Goal: Task Accomplishment & Management: Manage account settings

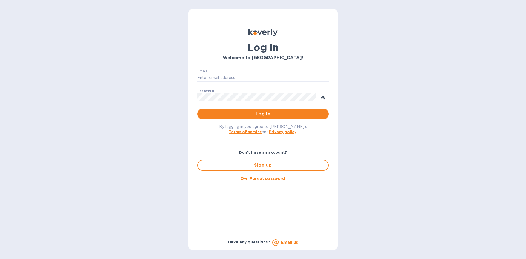
type input "[EMAIL_ADDRESS][DOMAIN_NAME]"
drag, startPoint x: 242, startPoint y: 133, endPoint x: 238, endPoint y: 139, distance: 7.1
click at [238, 139] on div "Log in Welcome to [GEOGRAPHIC_DATA]! Email [EMAIL_ADDRESS][DOMAIN_NAME] ​ Passw…" at bounding box center [263, 137] width 140 height 226
click at [213, 131] on div "By logging in you agree to Koverly's Terms of service and Privacy policy ." at bounding box center [263, 128] width 140 height 19
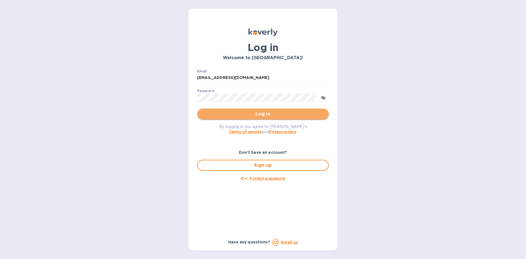
click at [252, 111] on span "Log in" at bounding box center [263, 114] width 123 height 7
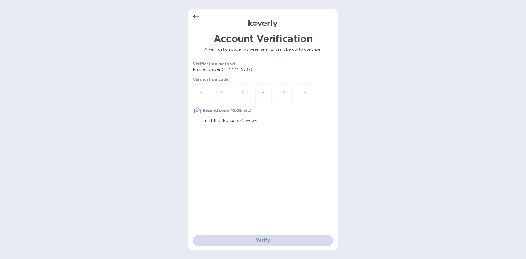
click at [199, 96] on input "number" at bounding box center [201, 94] width 7 height 10
type input "3"
type input "7"
type input "2"
type input "4"
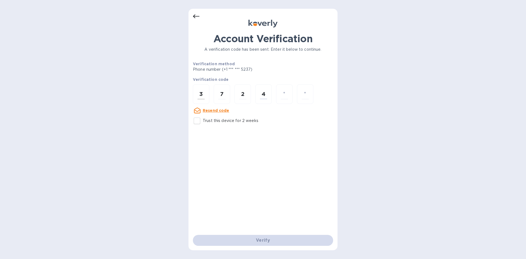
type input "1"
type input "6"
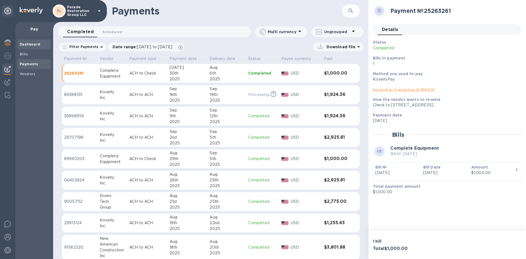
click at [42, 46] on span "Dashboard" at bounding box center [34, 44] width 29 height 5
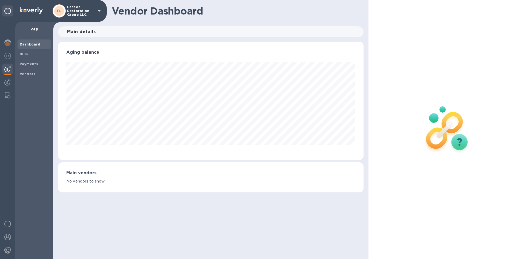
scroll to position [118, 305]
click at [29, 58] on div "Bills" at bounding box center [34, 54] width 33 height 10
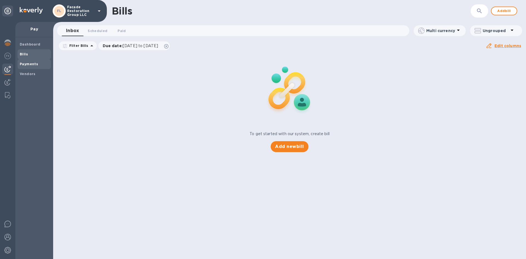
click at [23, 64] on b "Payments" at bounding box center [29, 64] width 18 height 4
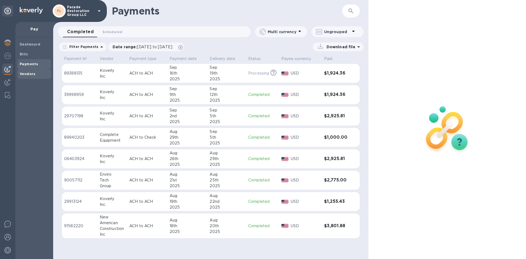
click at [29, 73] on b "Vendors" at bounding box center [28, 74] width 16 height 4
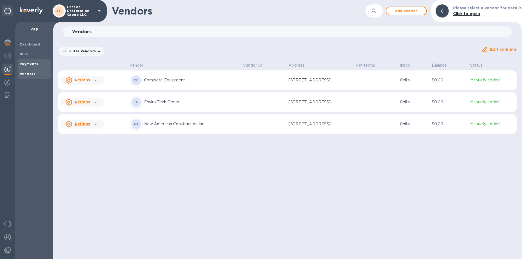
click at [26, 60] on div "Payments" at bounding box center [34, 64] width 33 height 10
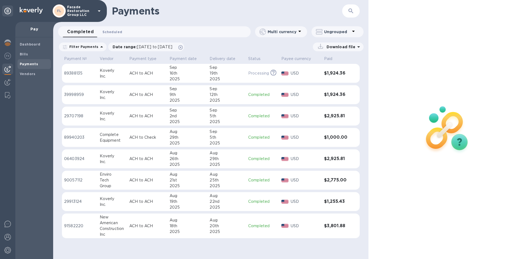
click at [110, 33] on span "Scheduled 0" at bounding box center [112, 32] width 20 height 6
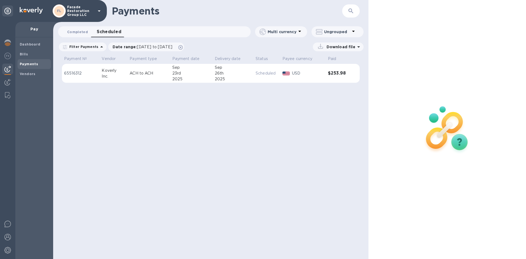
click at [79, 33] on span "Completed 0" at bounding box center [77, 32] width 21 height 6
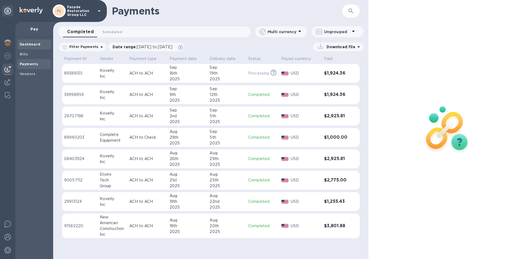
click at [33, 42] on b "Dashboard" at bounding box center [30, 44] width 21 height 4
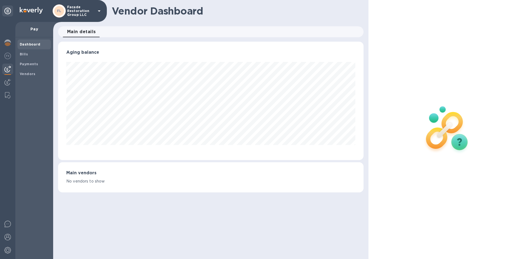
scroll to position [118, 305]
click at [7, 43] on img at bounding box center [7, 42] width 7 height 7
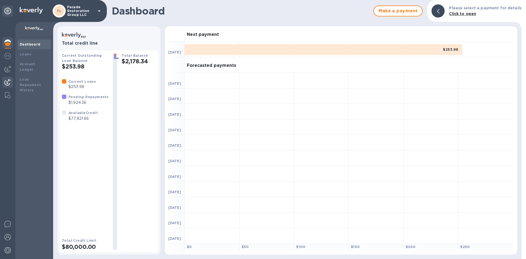
click at [7, 77] on div at bounding box center [7, 83] width 11 height 12
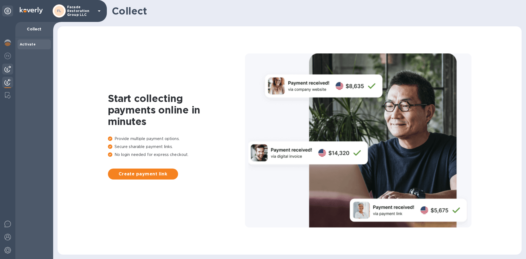
click at [7, 64] on div at bounding box center [7, 140] width 15 height 237
click at [7, 64] on div at bounding box center [7, 69] width 11 height 11
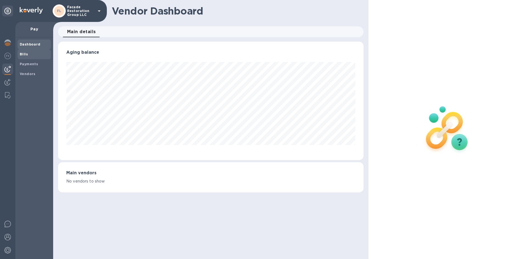
scroll to position [118, 305]
click at [24, 73] on b "Vendors" at bounding box center [28, 74] width 16 height 4
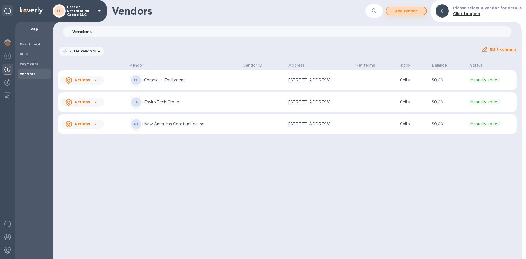
click at [408, 12] on span "Add vendor" at bounding box center [406, 11] width 31 height 7
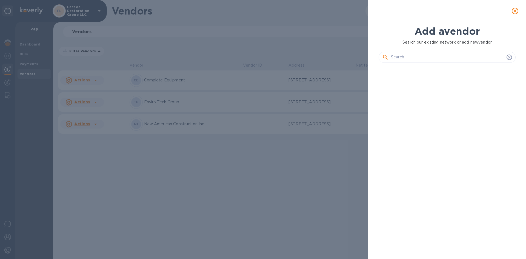
scroll to position [173, 139]
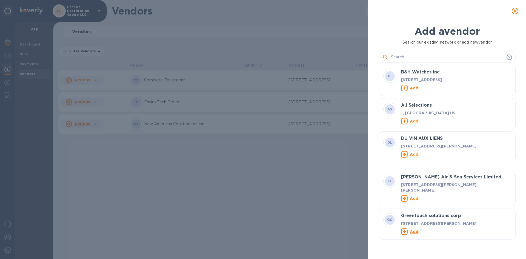
click at [397, 55] on input "text" at bounding box center [447, 57] width 113 height 8
paste input "Framework Engineering PC"
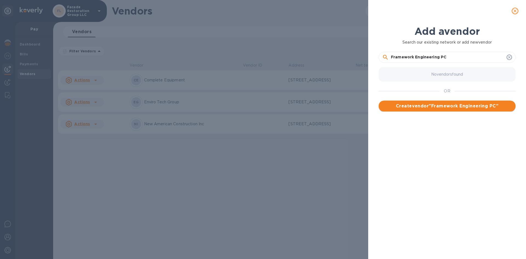
type input "Framework Engineering PC"
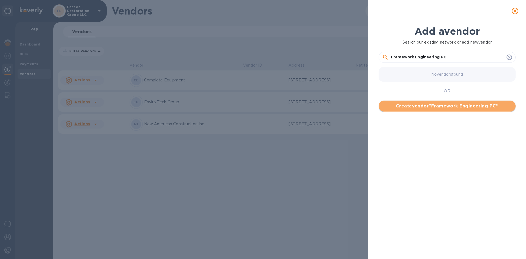
click at [420, 104] on span "Create vendor " Framework Engineering PC "" at bounding box center [447, 106] width 128 height 7
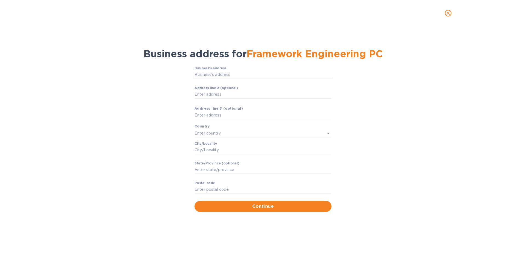
click at [208, 75] on input "Business’s аddress" at bounding box center [263, 75] width 137 height 8
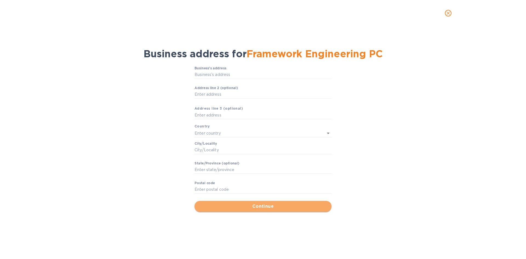
click at [253, 203] on span "Continue" at bounding box center [263, 206] width 128 height 7
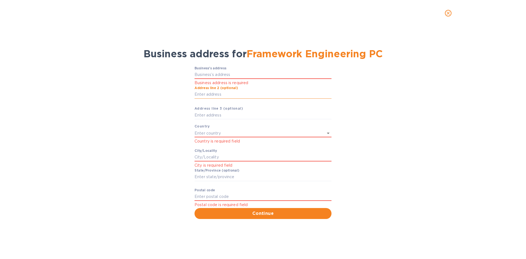
click at [214, 94] on input "Аddress line 2 (optional)" at bounding box center [263, 94] width 137 height 8
paste input "[STREET_ADDRESS]"
type input "[STREET_ADDRESS]"
click at [328, 132] on icon "Open" at bounding box center [328, 133] width 7 height 7
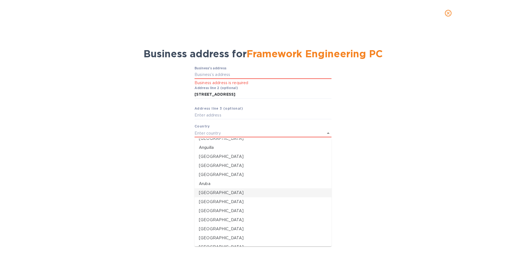
scroll to position [0, 0]
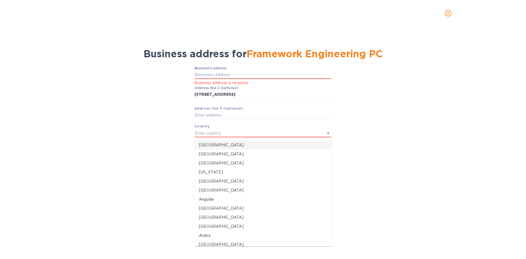
click at [206, 146] on p "[GEOGRAPHIC_DATA]" at bounding box center [263, 145] width 128 height 6
type input "[GEOGRAPHIC_DATA]"
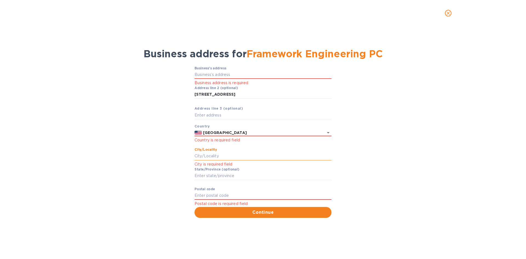
click at [222, 153] on input "Сity/Locаlity" at bounding box center [263, 156] width 137 height 8
paste input "[PERSON_NAME][GEOGRAPHIC_DATA]"
click at [224, 157] on input "[PERSON_NAME][GEOGRAPHIC_DATA]" at bounding box center [263, 156] width 137 height 8
type input "[GEOGRAPHIC_DATA], [GEOGRAPHIC_DATA]"
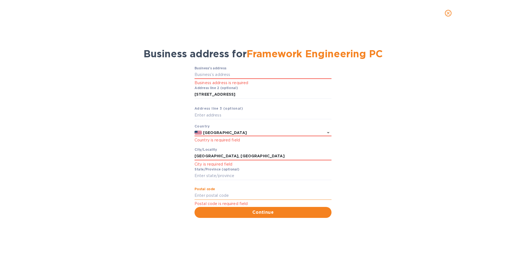
click at [209, 194] on input "Pоstal cоde" at bounding box center [263, 195] width 137 height 8
paste input "07641"
type input "07641"
click at [214, 155] on input "[GEOGRAPHIC_DATA], [GEOGRAPHIC_DATA]" at bounding box center [263, 156] width 137 height 8
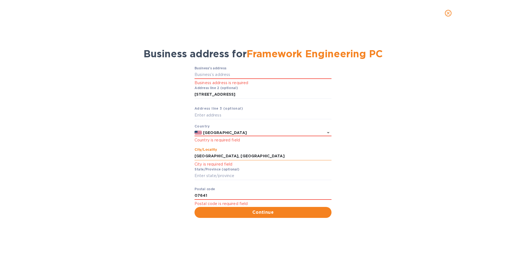
click at [214, 155] on input "[GEOGRAPHIC_DATA], [GEOGRAPHIC_DATA]" at bounding box center [263, 156] width 137 height 8
type input "[PERSON_NAME],"
click at [208, 178] on input "Stаte/Province (optional)" at bounding box center [263, 176] width 137 height 8
paste input "NJ"
type input "NJ"
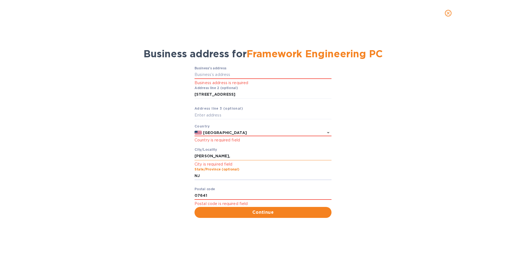
click at [220, 154] on input "[PERSON_NAME]," at bounding box center [263, 156] width 137 height 8
type input "[PERSON_NAME]"
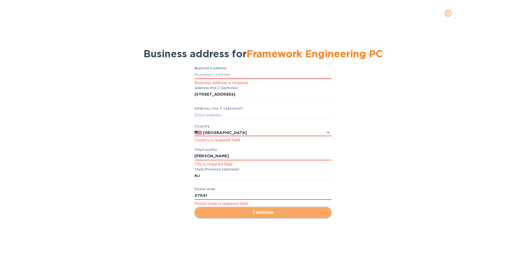
click at [221, 211] on span "Continue" at bounding box center [263, 212] width 128 height 7
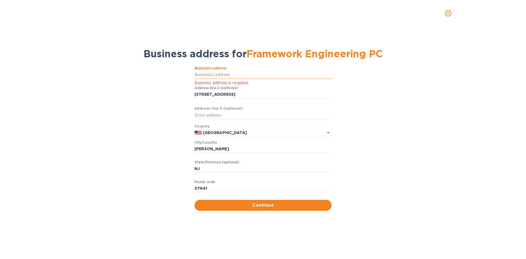
click at [206, 75] on input "Business’s аddress" at bounding box center [263, 75] width 137 height 8
drag, startPoint x: 242, startPoint y: 96, endPoint x: 180, endPoint y: 105, distance: 62.3
click at [180, 105] on div "Business’s аddress Business address is required Аddress line 2 (optional) [STRE…" at bounding box center [263, 138] width 512 height 151
click at [214, 75] on input "Business’s аddress" at bounding box center [263, 75] width 137 height 8
paste input "[STREET_ADDRESS]"
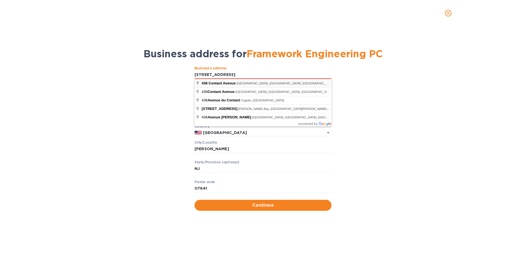
type input "[STREET_ADDRESS]"
type input "NJ"
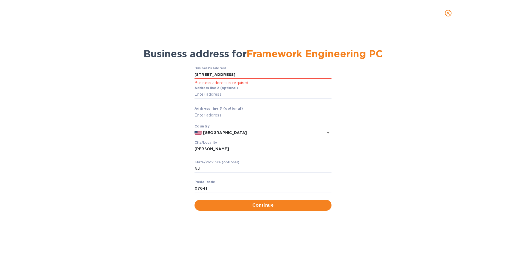
click at [361, 95] on div "Business’s аddress [STREET_ADDRESS] Business address is required Аddress line 2…" at bounding box center [263, 138] width 512 height 151
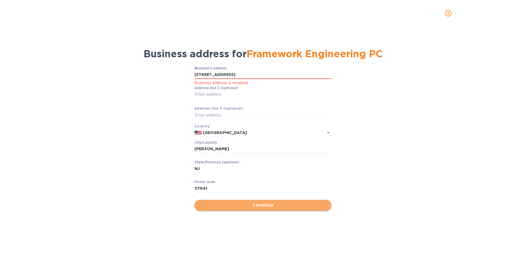
click at [256, 204] on span "Continue" at bounding box center [263, 205] width 128 height 7
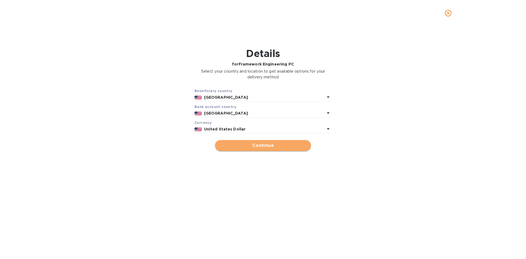
click at [263, 143] on span "Continue" at bounding box center [262, 145] width 87 height 7
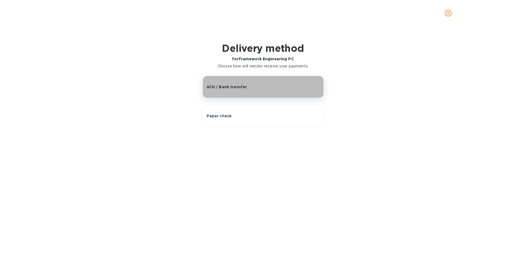
click at [238, 91] on button "ACH / Bank transfer" at bounding box center [262, 87] width 121 height 22
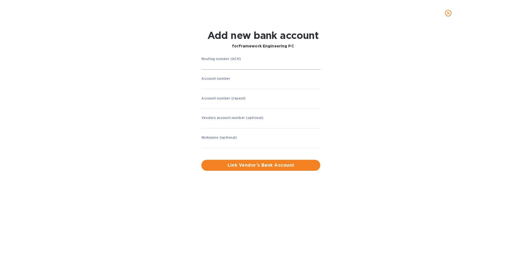
click at [219, 67] on input "string" at bounding box center [260, 65] width 119 height 8
click at [211, 102] on input "string" at bounding box center [260, 105] width 119 height 8
click at [215, 129] on div "Vendors account number (optional) ​" at bounding box center [260, 126] width 119 height 20
click at [211, 67] on input "string" at bounding box center [260, 65] width 119 height 8
click at [208, 62] on input "string" at bounding box center [260, 65] width 119 height 8
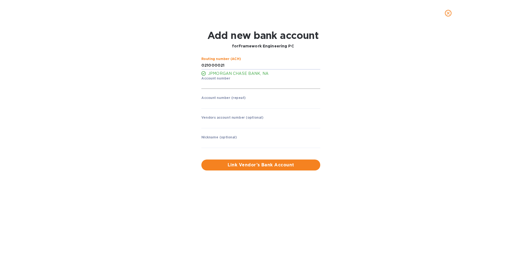
type input "021000021"
click at [218, 83] on input "string" at bounding box center [260, 85] width 119 height 8
type input "889503335"
click at [211, 107] on input "string" at bounding box center [260, 104] width 119 height 8
type input "889503335"
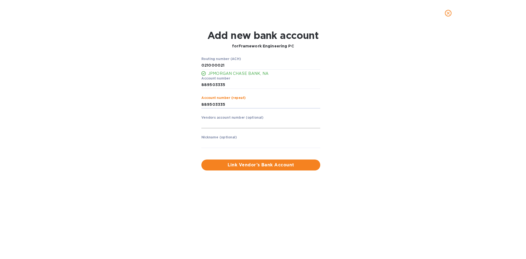
click at [210, 126] on input "text" at bounding box center [260, 124] width 119 height 8
click at [232, 167] on span "Link Vendor’s Bank Account" at bounding box center [261, 165] width 110 height 7
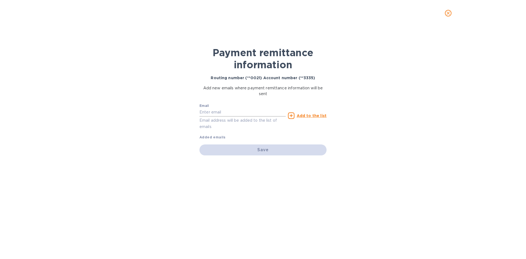
click at [208, 109] on input "text" at bounding box center [242, 112] width 86 height 8
click at [215, 113] on input "text" at bounding box center [242, 112] width 86 height 8
paste input "[EMAIL_ADDRESS][DOMAIN_NAME]"
type input "[EMAIL_ADDRESS][DOMAIN_NAME]"
click at [216, 132] on div "Email [EMAIL_ADDRESS][DOMAIN_NAME] Email address will be added to the list of e…" at bounding box center [262, 120] width 127 height 39
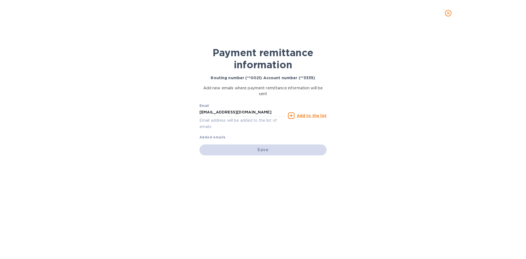
click at [214, 137] on b "Added emails" at bounding box center [212, 137] width 26 height 4
click at [256, 151] on div "Save" at bounding box center [262, 149] width 127 height 11
click at [307, 113] on u "Add to the list" at bounding box center [312, 115] width 30 height 4
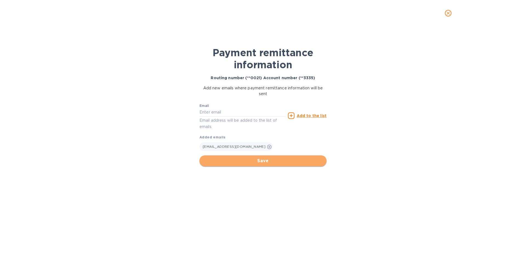
click at [238, 159] on span "Save" at bounding box center [263, 161] width 118 height 7
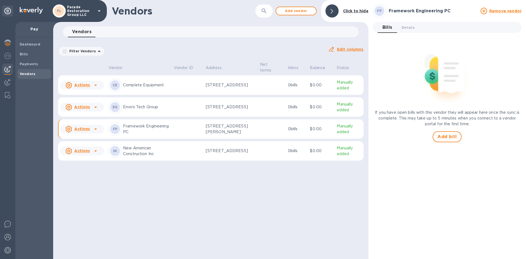
click at [97, 130] on icon at bounding box center [95, 129] width 7 height 7
click at [91, 154] on b "Add new bill" at bounding box center [88, 153] width 25 height 4
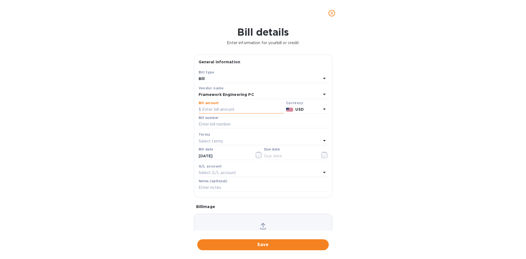
click at [218, 110] on input "text" at bounding box center [241, 109] width 85 height 8
click at [217, 125] on input "text" at bounding box center [263, 124] width 129 height 8
drag, startPoint x: 219, startPoint y: 108, endPoint x: 188, endPoint y: 109, distance: 31.0
click at [188, 109] on div "Bill details Enter information for your bill or credit General information Save…" at bounding box center [263, 142] width 526 height 233
type input "1,865"
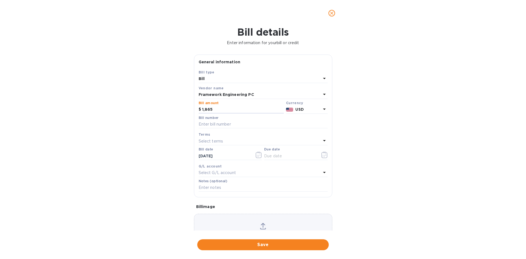
click at [216, 141] on p "Select terms" at bounding box center [211, 141] width 25 height 6
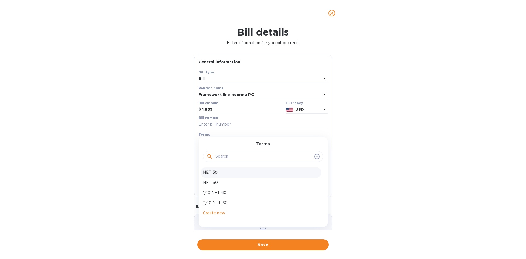
click at [213, 173] on p "NET 30" at bounding box center [261, 173] width 116 height 6
type input "[DATE]"
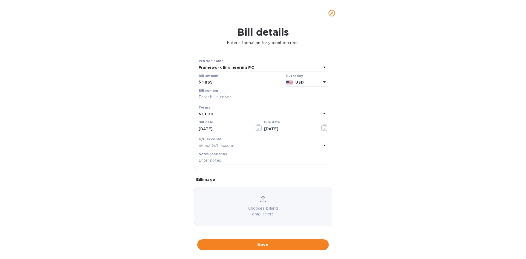
scroll to position [27, 0]
click at [210, 147] on p "Select G/L account" at bounding box center [217, 145] width 37 height 6
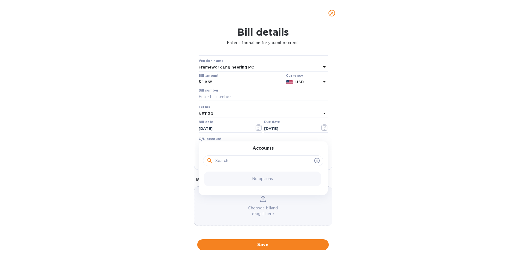
click at [232, 135] on div "G/L account Select G/L account Accounts No options" at bounding box center [263, 143] width 131 height 16
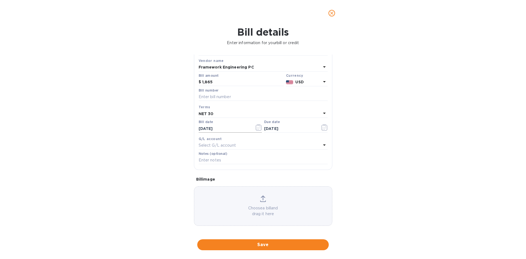
scroll to position [29, 0]
click at [218, 95] on input "text" at bounding box center [263, 95] width 129 height 8
paste input "1180 [GEOGRAPHIC_DATA]"
type input "[STREET_ADDRESS]"
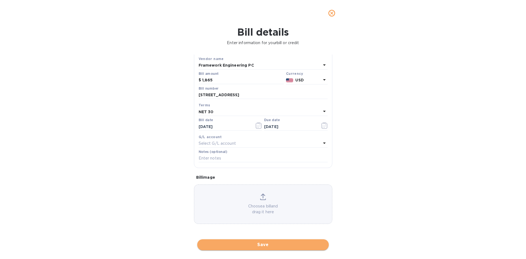
click at [256, 244] on span "Save" at bounding box center [263, 244] width 123 height 7
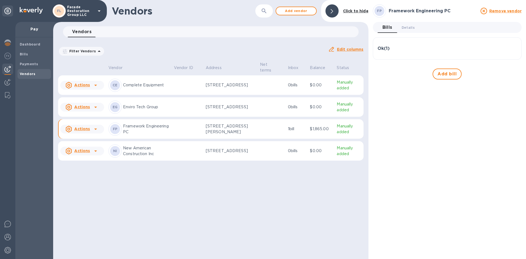
click at [96, 132] on icon at bounding box center [95, 129] width 7 height 7
click at [87, 155] on b "Add new bill" at bounding box center [88, 153] width 25 height 4
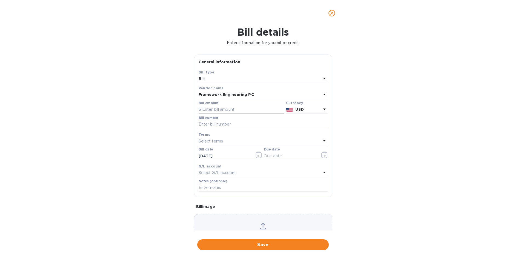
click at [211, 109] on input "text" at bounding box center [241, 109] width 85 height 8
type input "3,000"
click at [210, 127] on input "text" at bounding box center [263, 124] width 129 height 8
type input "777 [GEOGRAPHIC_DATA]"
click at [214, 145] on div "Terms Select terms" at bounding box center [263, 138] width 131 height 16
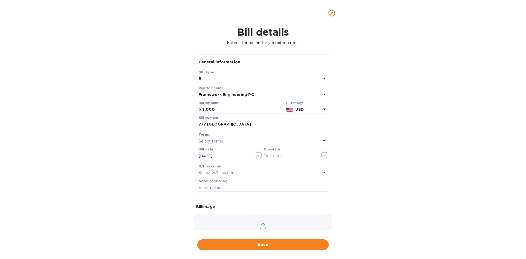
click at [214, 145] on div "Select terms" at bounding box center [260, 141] width 122 height 8
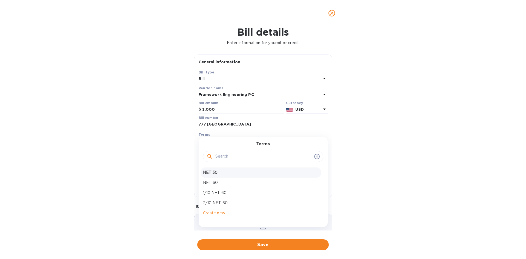
click at [204, 171] on p "NET 30" at bounding box center [261, 173] width 116 height 6
type input "[DATE]"
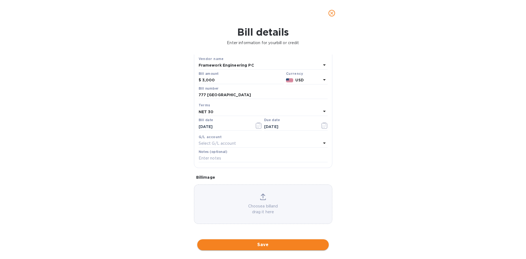
click at [260, 241] on button "Save" at bounding box center [262, 244] width 131 height 11
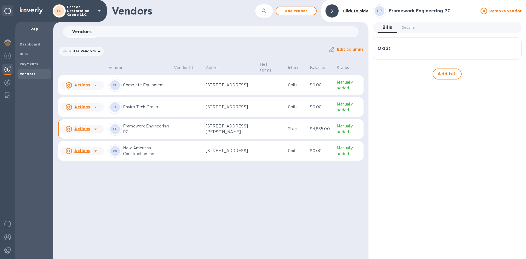
click at [389, 49] on h3 "Ok ( 2 )" at bounding box center [383, 48] width 13 height 5
click at [95, 130] on icon at bounding box center [95, 128] width 3 height 1
click at [181, 220] on div at bounding box center [263, 129] width 526 height 259
click at [27, 64] on b "Payments" at bounding box center [29, 64] width 18 height 4
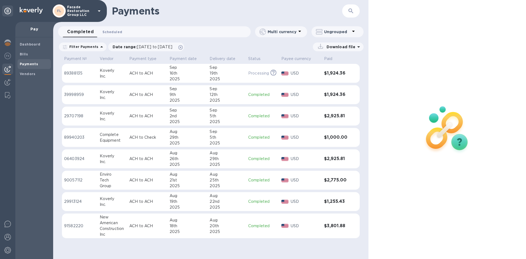
click at [110, 34] on span "Scheduled 0" at bounding box center [112, 32] width 20 height 6
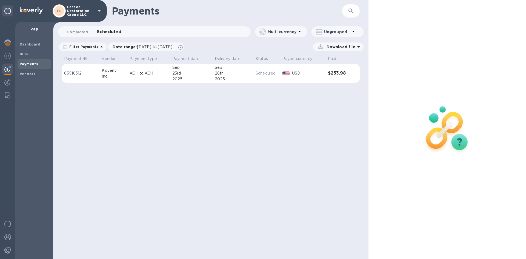
click at [77, 33] on span "Completed 0" at bounding box center [77, 32] width 21 height 6
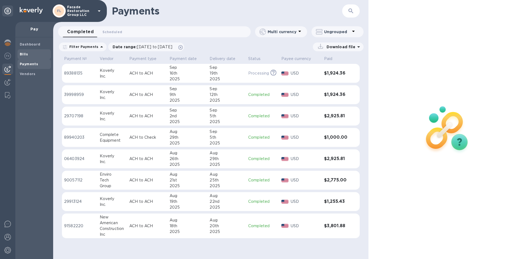
click at [27, 55] on span "Bills" at bounding box center [34, 54] width 29 height 5
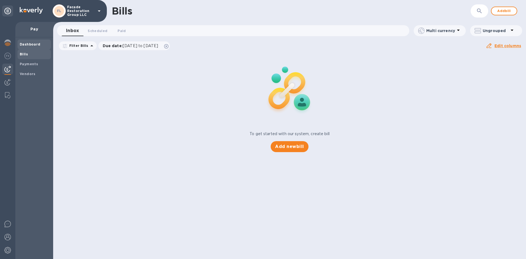
click at [30, 41] on div "Dashboard" at bounding box center [34, 44] width 33 height 10
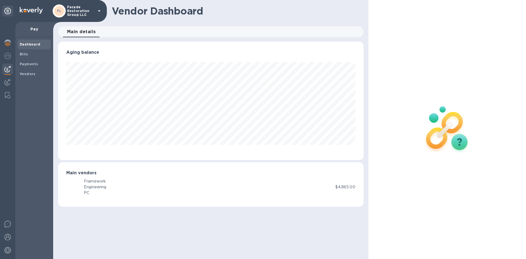
scroll to position [118, 305]
click at [343, 186] on p "$4,865.00" at bounding box center [345, 187] width 20 height 6
click at [72, 187] on b "FP" at bounding box center [73, 187] width 5 height 4
click at [35, 30] on p "Pay" at bounding box center [34, 28] width 29 height 5
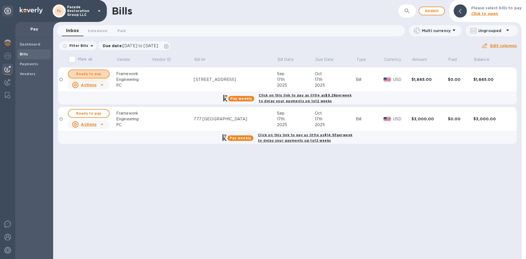
click at [87, 73] on span "Ready to pay" at bounding box center [89, 74] width 32 height 7
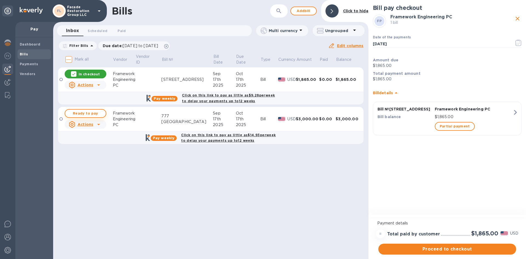
click at [79, 110] on button "Ready to pay" at bounding box center [86, 113] width 42 height 9
checkbox input "true"
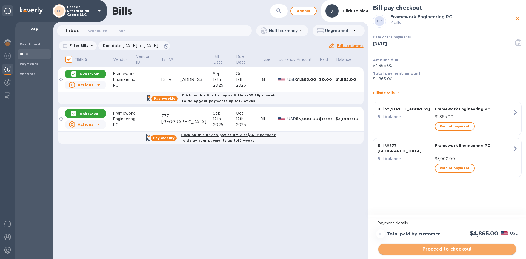
click at [449, 248] on span "Proceed to checkout" at bounding box center [447, 249] width 129 height 7
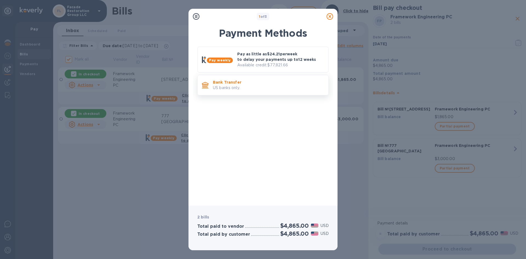
click at [227, 85] on p "US banks only." at bounding box center [268, 88] width 111 height 6
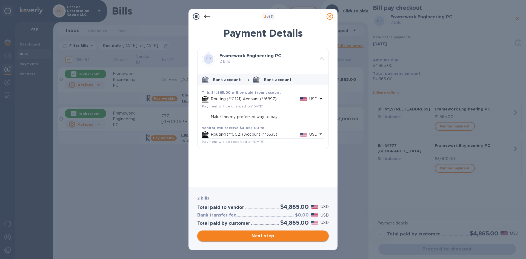
click at [278, 234] on span "Next step" at bounding box center [263, 236] width 123 height 7
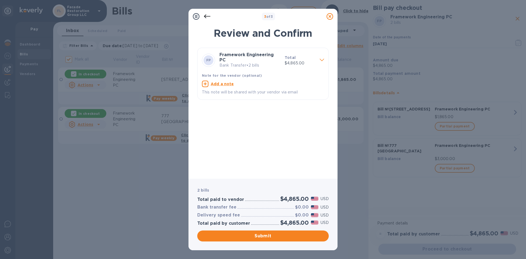
click at [207, 17] on icon at bounding box center [207, 16] width 7 height 7
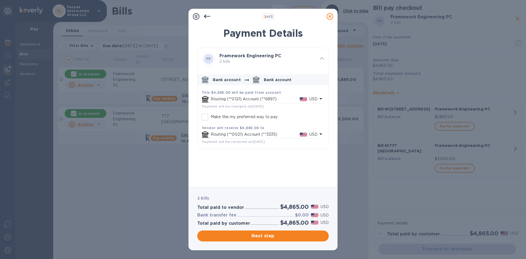
click at [277, 131] on div "Routing (**0021) Account (**3335) USD" at bounding box center [264, 134] width 109 height 8
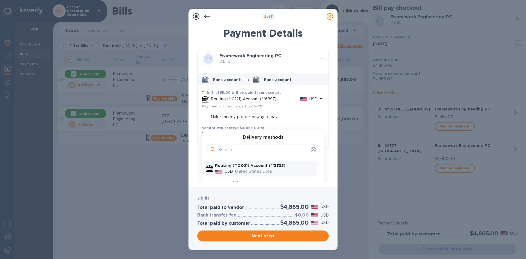
click at [204, 118] on input "Make this my preferred way to pay" at bounding box center [205, 117] width 12 height 12
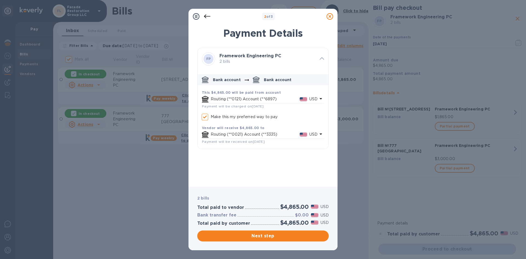
checkbox input "true"
click at [266, 238] on span "Next step" at bounding box center [263, 236] width 123 height 7
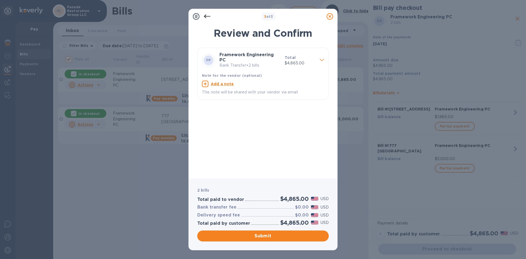
click at [324, 59] on div at bounding box center [322, 61] width 9 height 10
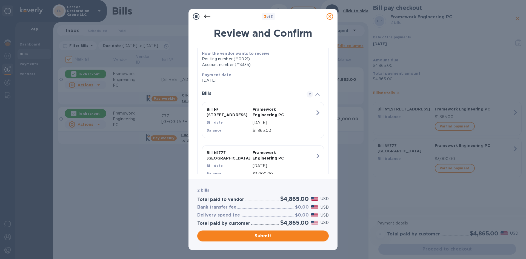
scroll to position [85, 0]
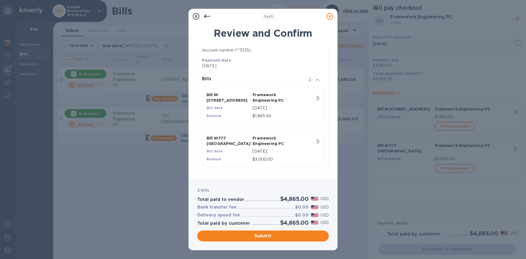
click at [317, 97] on icon "button" at bounding box center [318, 98] width 10 height 10
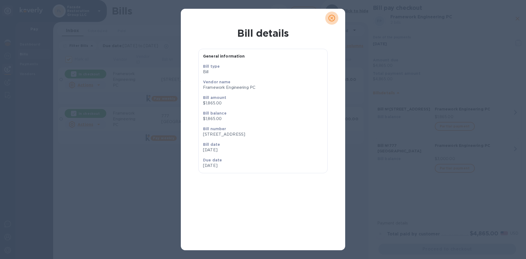
click at [332, 18] on icon "close" at bounding box center [331, 17] width 3 height 3
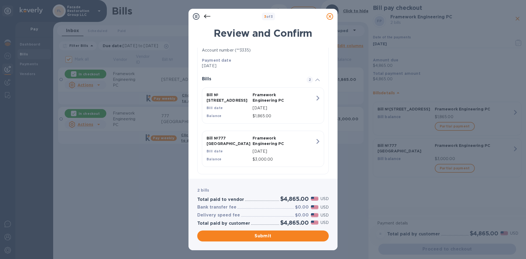
click at [206, 18] on icon at bounding box center [207, 17] width 7 height 4
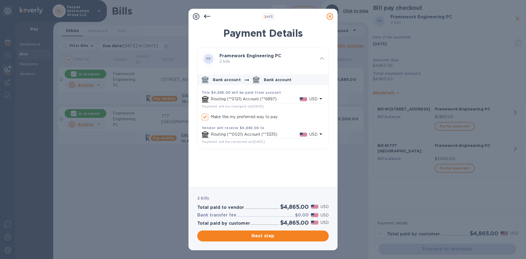
checkbox input "true"
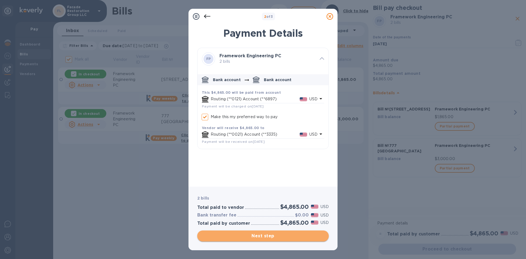
click at [258, 233] on span "Next step" at bounding box center [263, 236] width 123 height 7
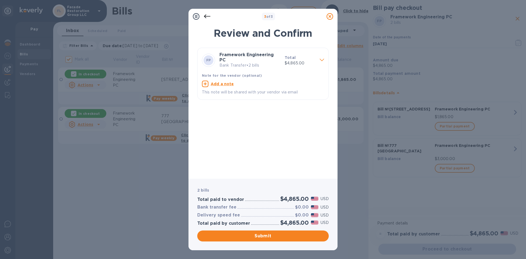
click at [321, 60] on span at bounding box center [322, 59] width 4 height 5
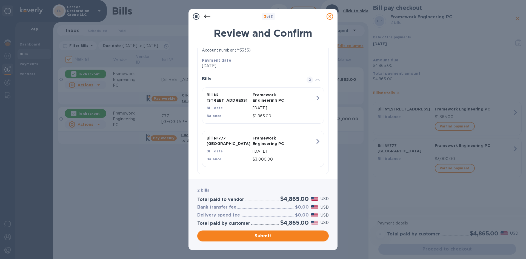
click at [193, 16] on icon at bounding box center [196, 16] width 7 height 7
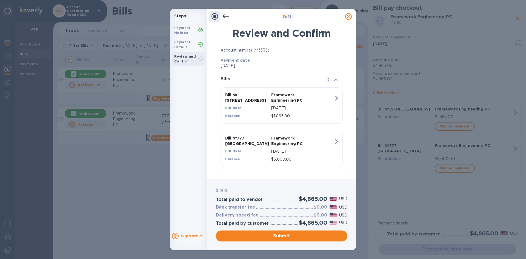
click at [187, 47] on div "Payment Details" at bounding box center [186, 45] width 24 height 10
click at [227, 16] on icon at bounding box center [225, 16] width 7 height 7
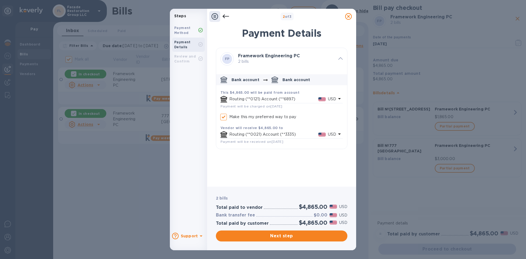
checkbox input "true"
click at [181, 29] on b "Payment Method" at bounding box center [182, 30] width 16 height 9
click at [225, 20] on div at bounding box center [225, 16] width 11 height 11
click at [227, 17] on icon at bounding box center [225, 16] width 7 height 7
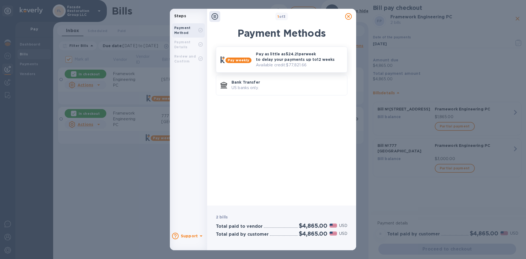
click at [286, 53] on p "Pay as little as $24.21 per week to delay your payments up to 12 weeks" at bounding box center [299, 56] width 87 height 11
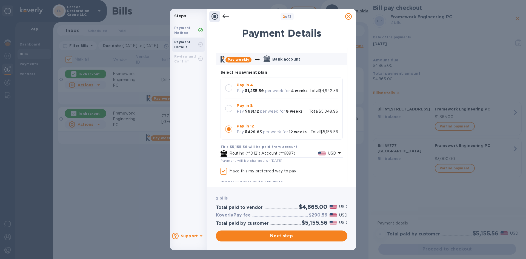
scroll to position [27, 0]
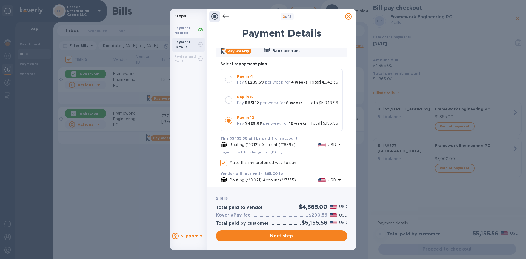
click at [229, 80] on div at bounding box center [228, 79] width 7 height 7
click at [228, 104] on div at bounding box center [228, 99] width 7 height 7
click at [228, 124] on div at bounding box center [228, 120] width 7 height 7
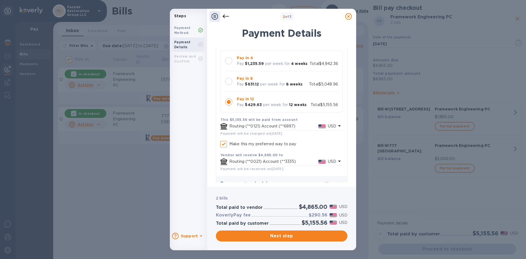
scroll to position [55, 0]
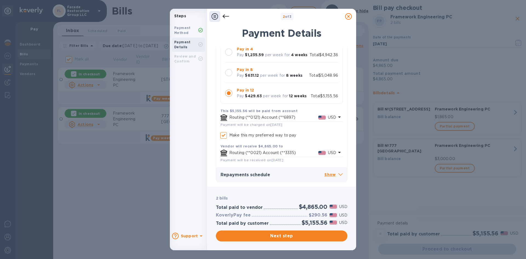
click at [228, 76] on div at bounding box center [228, 72] width 7 height 7
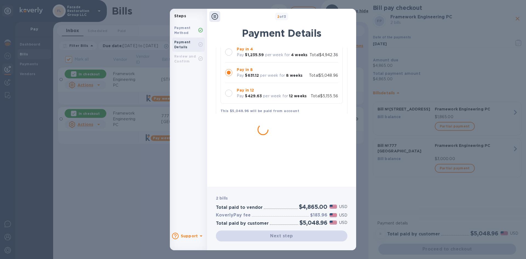
checkbox input "true"
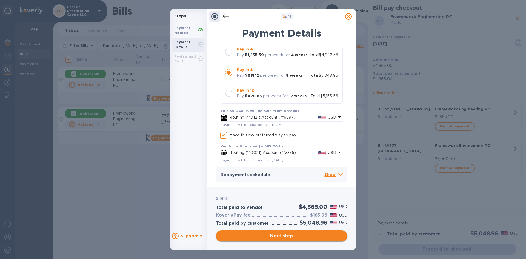
click at [262, 236] on span "Next step" at bounding box center [281, 236] width 123 height 7
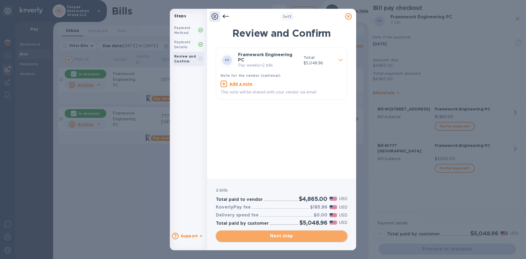
click at [270, 237] on span "Next step" at bounding box center [281, 236] width 123 height 7
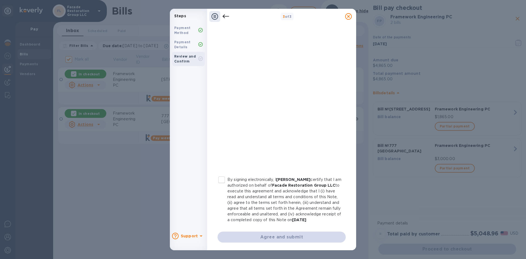
scroll to position [53, 0]
click at [219, 175] on input "By signing electronically, I [PERSON_NAME] certify that I am authorized on beha…" at bounding box center [222, 180] width 12 height 12
checkbox input "true"
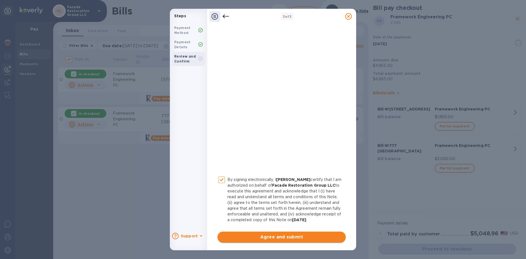
click at [262, 235] on span "Agree and submit" at bounding box center [281, 237] width 119 height 7
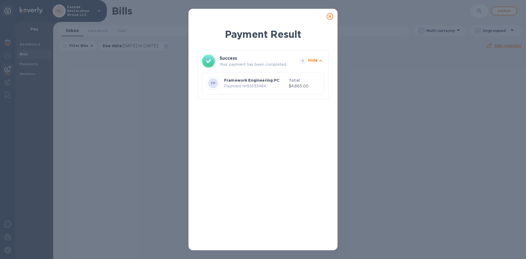
click at [329, 14] on icon at bounding box center [330, 16] width 7 height 7
